Goal: Transaction & Acquisition: Obtain resource

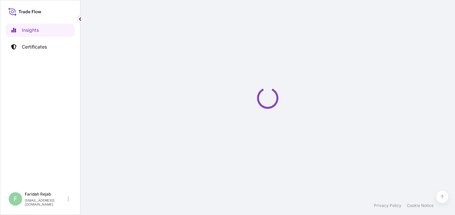
select select "2025"
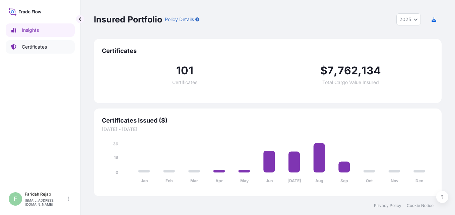
click at [28, 48] on p "Certificates" at bounding box center [34, 47] width 25 height 7
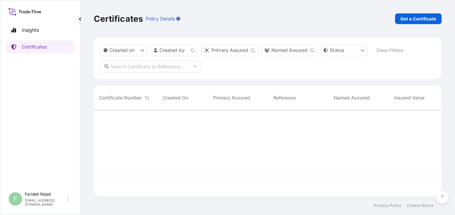
scroll to position [85, 343]
click at [423, 8] on div "Certificates Policy Details Get a Certificate" at bounding box center [268, 19] width 348 height 38
click at [422, 18] on p "Get a Certificate" at bounding box center [418, 18] width 36 height 7
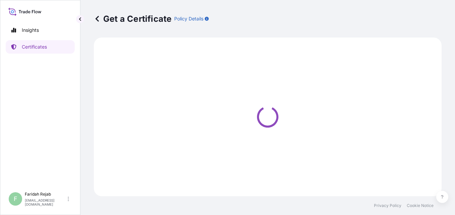
select select "Barge"
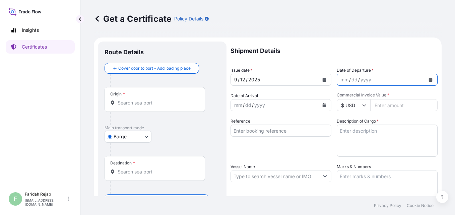
click at [429, 80] on icon "Calendar" at bounding box center [431, 80] width 4 height 4
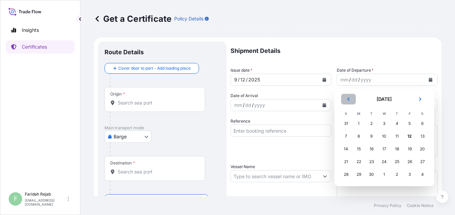
click at [347, 100] on icon "Previous" at bounding box center [348, 99] width 4 height 4
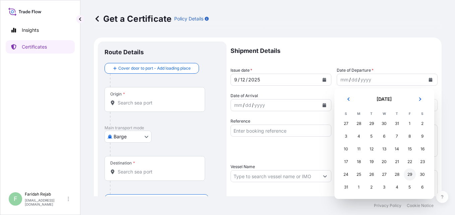
click at [407, 174] on div "29" at bounding box center [410, 175] width 12 height 12
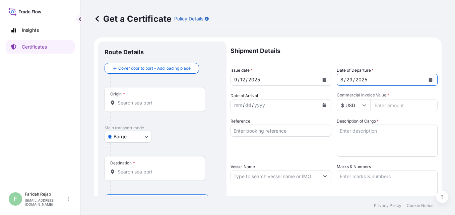
click at [323, 104] on icon "Calendar" at bounding box center [325, 105] width 4 height 4
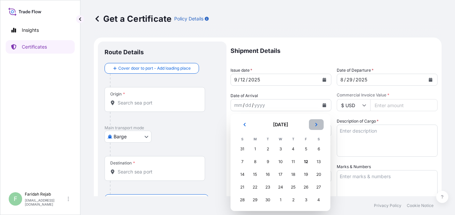
click at [319, 126] on button "Next" at bounding box center [316, 124] width 15 height 11
click at [305, 188] on div "24" at bounding box center [306, 187] width 12 height 12
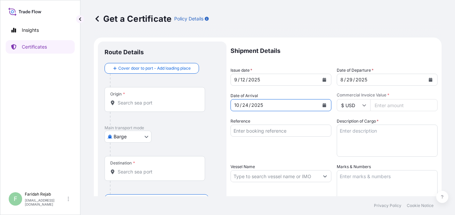
click at [293, 131] on input "Reference" at bounding box center [281, 131] width 101 height 12
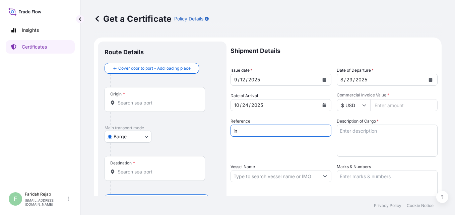
type input "i"
type input "INV.NO.: 90432532"
click at [367, 134] on textarea "Description of Cargo *" at bounding box center [387, 141] width 101 height 32
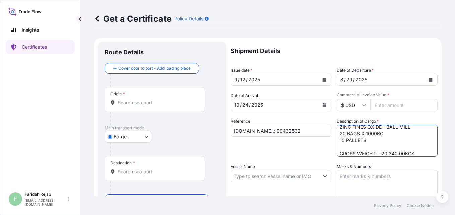
scroll to position [11, 0]
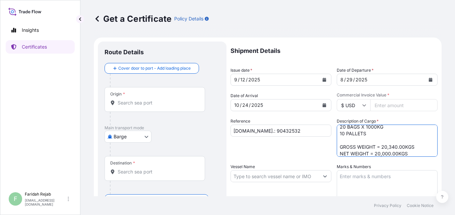
type textarea "ZINC FINES OXIDE - BALL MILL 20 BAGS X 1000KG 10 PALLETS GROSS WEIGHT = 20,340.…"
click at [366, 181] on textarea "Marks & Numbers" at bounding box center [387, 187] width 101 height 34
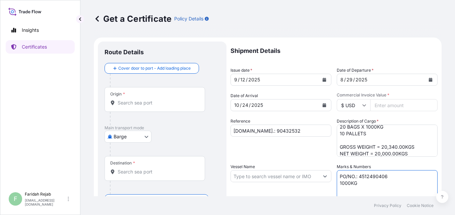
click at [279, 178] on input "Vessel Name" at bounding box center [275, 176] width 88 height 12
click at [361, 185] on textarea "PO/NO.: 4512490406 1000KG" at bounding box center [387, 187] width 101 height 34
type textarea "PO/NO.: 4512490406 1000KG MALAYSIA"
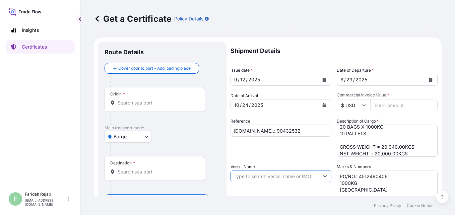
click at [282, 178] on input "Vessel Name" at bounding box center [275, 176] width 88 height 12
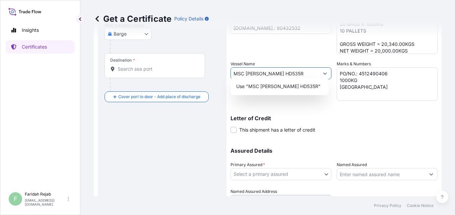
scroll to position [107, 0]
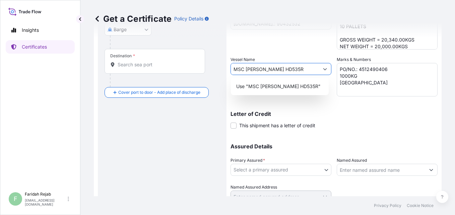
type input "MSC DIEGO V. HD535R"
click at [321, 167] on body "0 options available. 1 option available. 0 options available. 1 option availabl…" at bounding box center [227, 107] width 455 height 215
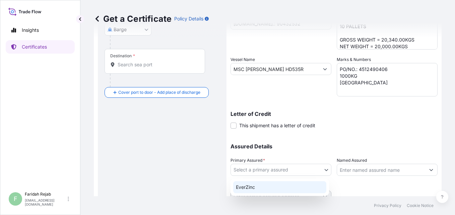
click at [255, 188] on div "EverZinc" at bounding box center [279, 187] width 93 height 12
select select "31493"
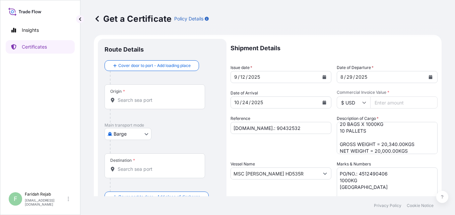
scroll to position [0, 0]
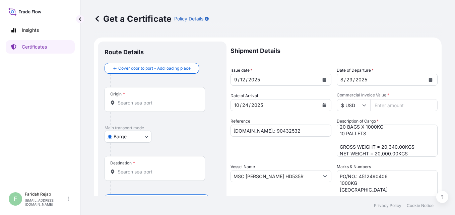
click at [138, 95] on div "Origin *" at bounding box center [155, 99] width 101 height 25
click at [138, 100] on input "Origin *" at bounding box center [157, 103] width 79 height 7
click at [134, 94] on div "Origin *" at bounding box center [155, 99] width 101 height 25
click at [134, 100] on input "Origin *" at bounding box center [157, 103] width 79 height 7
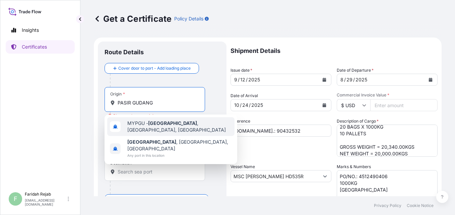
click at [159, 133] on div "MYPGU - Pasir Gudang , Johor, Malaysia" at bounding box center [170, 126] width 127 height 19
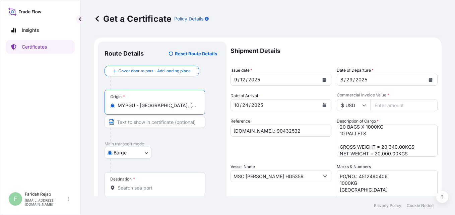
type input "MYPGU - Pasir Gudang, Johor, Malaysia"
click at [142, 152] on body "8 options available. 0 options available. 4 options available. 2 options availa…" at bounding box center [227, 107] width 455 height 215
click at [134, 184] on div "Destination *" at bounding box center [155, 184] width 101 height 25
click at [134, 185] on input "Destination *" at bounding box center [157, 188] width 79 height 7
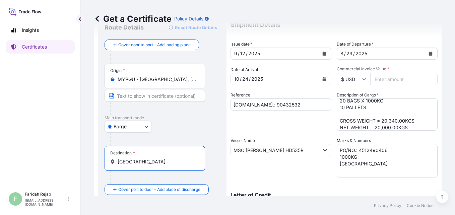
scroll to position [27, 0]
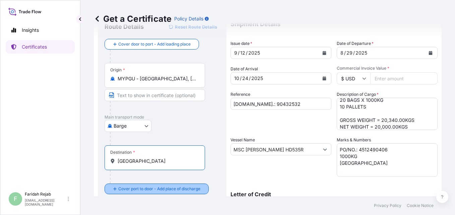
type input "MALAYSIA"
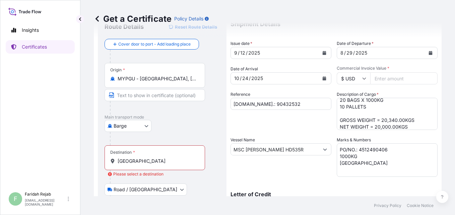
click at [138, 188] on body "2 options available. Insights Certificates F Faridah Rejab faridah.rejab@everzi…" at bounding box center [227, 107] width 455 height 215
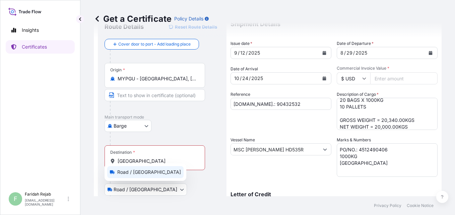
click at [135, 173] on span "Road / Inland" at bounding box center [149, 172] width 64 height 7
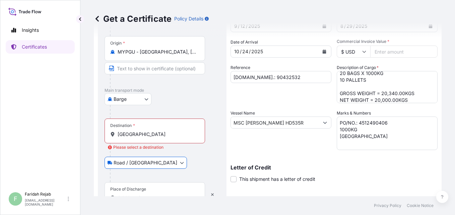
scroll to position [67, 0]
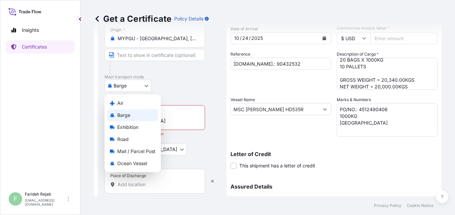
click at [145, 86] on body "Insights Certificates F Faridah Rejab faridah.rejab@everzinc.com Get a Certific…" at bounding box center [227, 107] width 455 height 215
click at [126, 162] on span "Ocean Vessel" at bounding box center [132, 163] width 30 height 7
select select "Ocean Vessel"
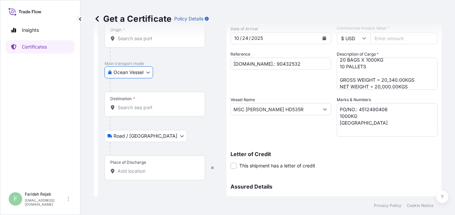
click at [159, 108] on input "Destination *" at bounding box center [157, 107] width 79 height 7
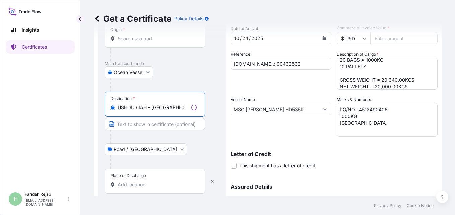
type input "USHOU / IAH - Houston, United States"
click at [148, 178] on div "Place of Discharge" at bounding box center [155, 181] width 101 height 25
click at [148, 181] on input "Place of Discharge" at bounding box center [157, 184] width 79 height 7
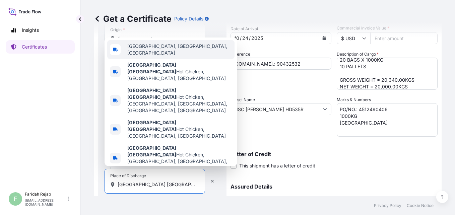
click at [147, 56] on span "Houston, TX, USA" at bounding box center [179, 49] width 105 height 13
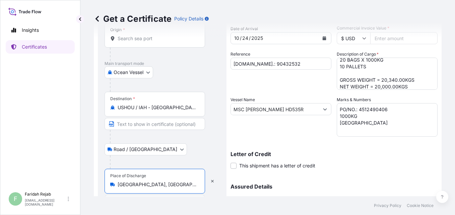
type input "Houston, TX, USA"
click at [162, 35] on div "Get a Certificate Policy Details" at bounding box center [268, 19] width 348 height 38
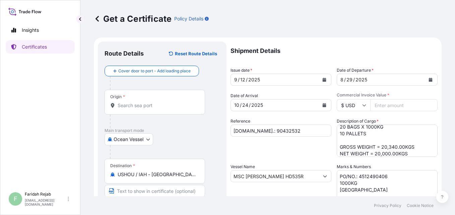
click at [126, 108] on input "Origin *" at bounding box center [157, 105] width 79 height 7
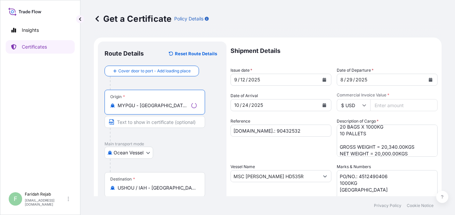
type input "MYPGU - Pasir Gudang, Johor, Malaysia"
click at [135, 186] on input "USHOU / IAH - Houston, United States" at bounding box center [157, 188] width 79 height 7
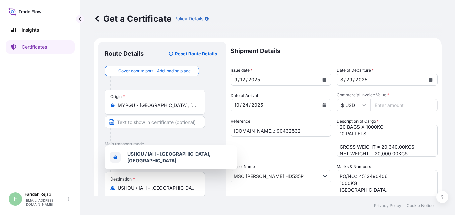
click at [149, 133] on div at bounding box center [157, 134] width 95 height 13
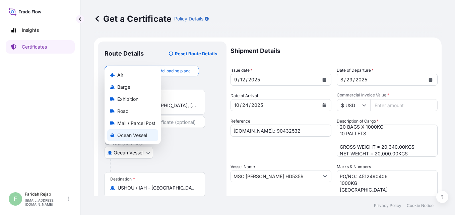
click at [115, 155] on body "0 options available. 2 options available. 1 option available. Insights Certific…" at bounding box center [227, 107] width 455 height 215
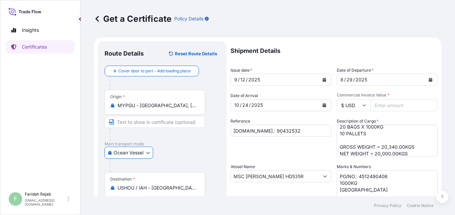
click at [137, 125] on input "Text to appear on certificate" at bounding box center [155, 122] width 101 height 12
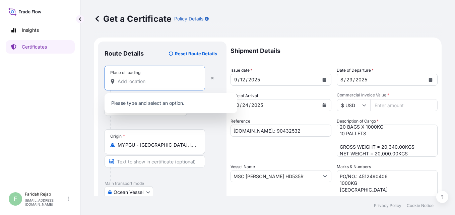
click at [139, 84] on input "Place of loading" at bounding box center [157, 81] width 79 height 7
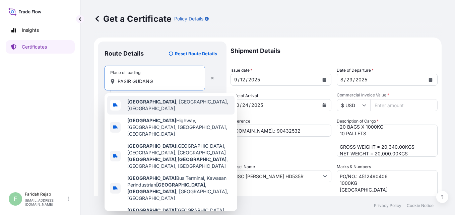
click at [147, 109] on div "Pasir Gudang , Johor, Malaysia" at bounding box center [170, 105] width 127 height 19
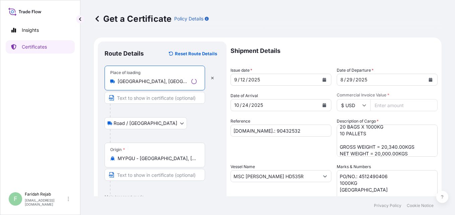
type input "Pasir Gudang, Johor, Malaysia"
click at [138, 160] on input "MYPGU - Pasir Gudang, Johor, Malaysia" at bounding box center [157, 158] width 79 height 7
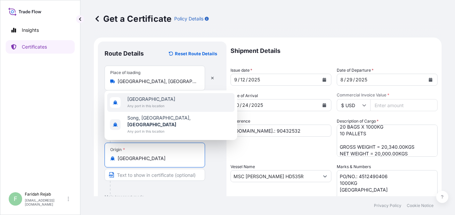
click at [141, 109] on span "Any port in this location" at bounding box center [151, 106] width 48 height 7
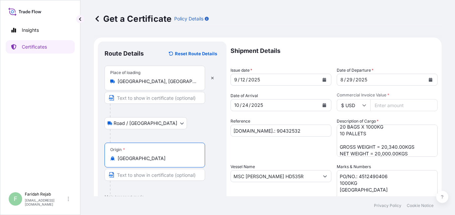
type input "Malaysia"
click at [381, 105] on input "Commercial Invoice Value *" at bounding box center [403, 105] width 67 height 12
type input "26334.00"
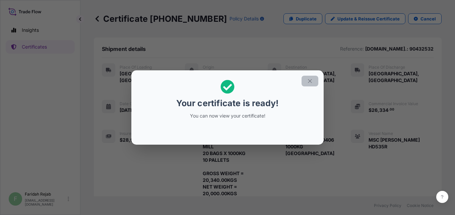
click at [314, 82] on button "button" at bounding box center [310, 81] width 17 height 11
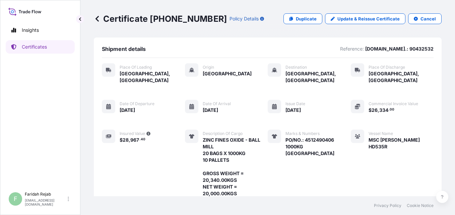
scroll to position [128, 0]
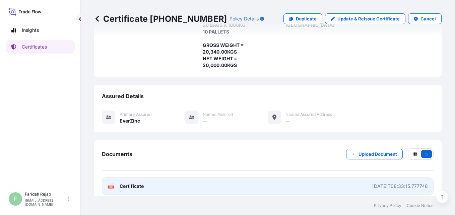
click at [128, 183] on span "Certificate" at bounding box center [132, 186] width 24 height 7
